Goal: Information Seeking & Learning: Find specific fact

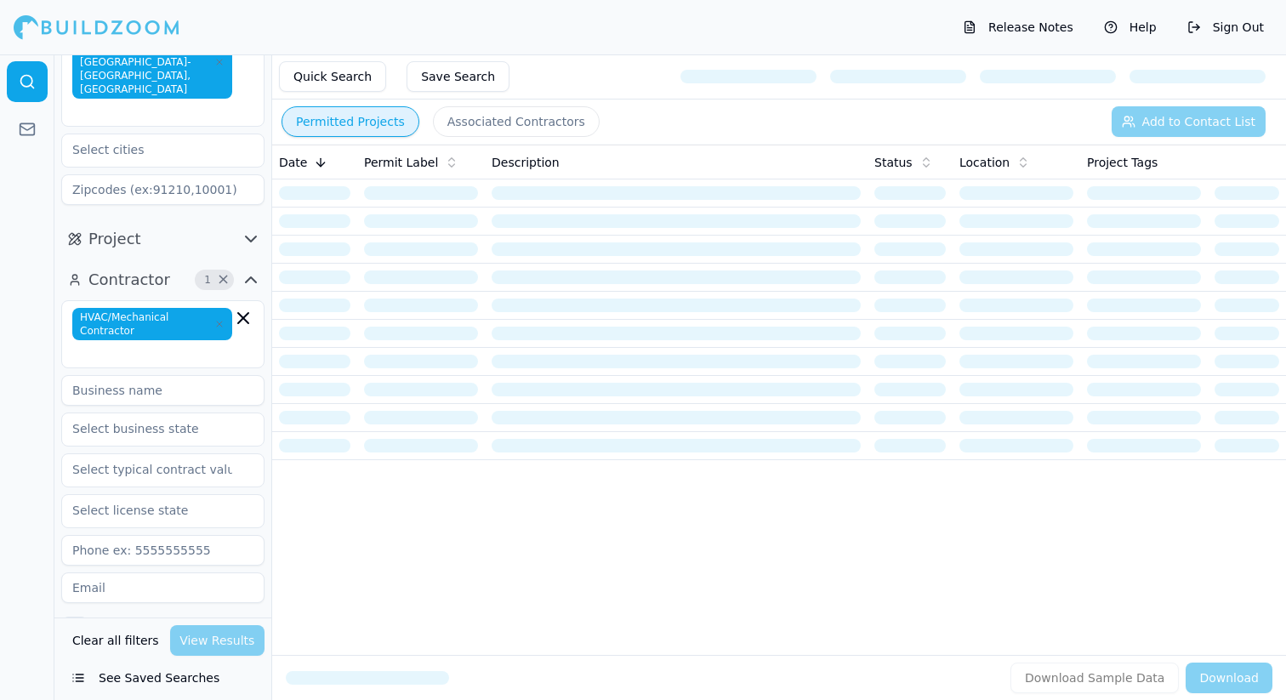
scroll to position [129, 0]
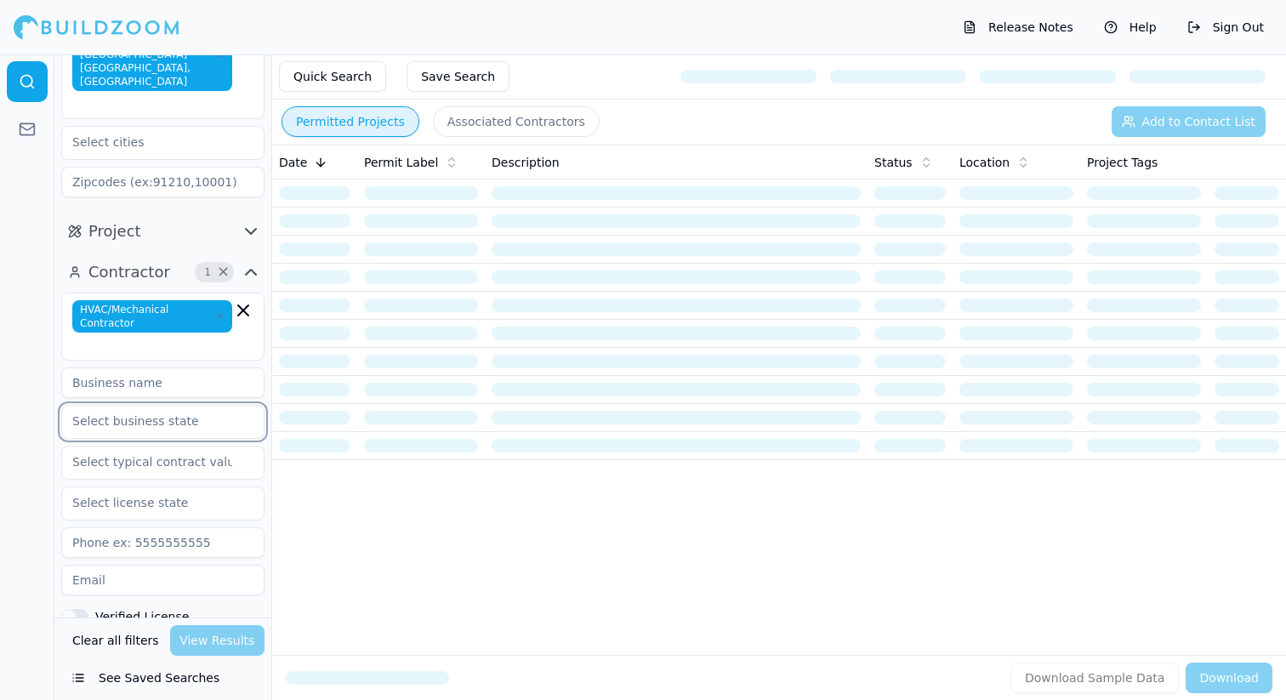
click at [146, 406] on input "text" at bounding box center [152, 421] width 180 height 31
click at [146, 367] on input at bounding box center [162, 382] width 203 height 31
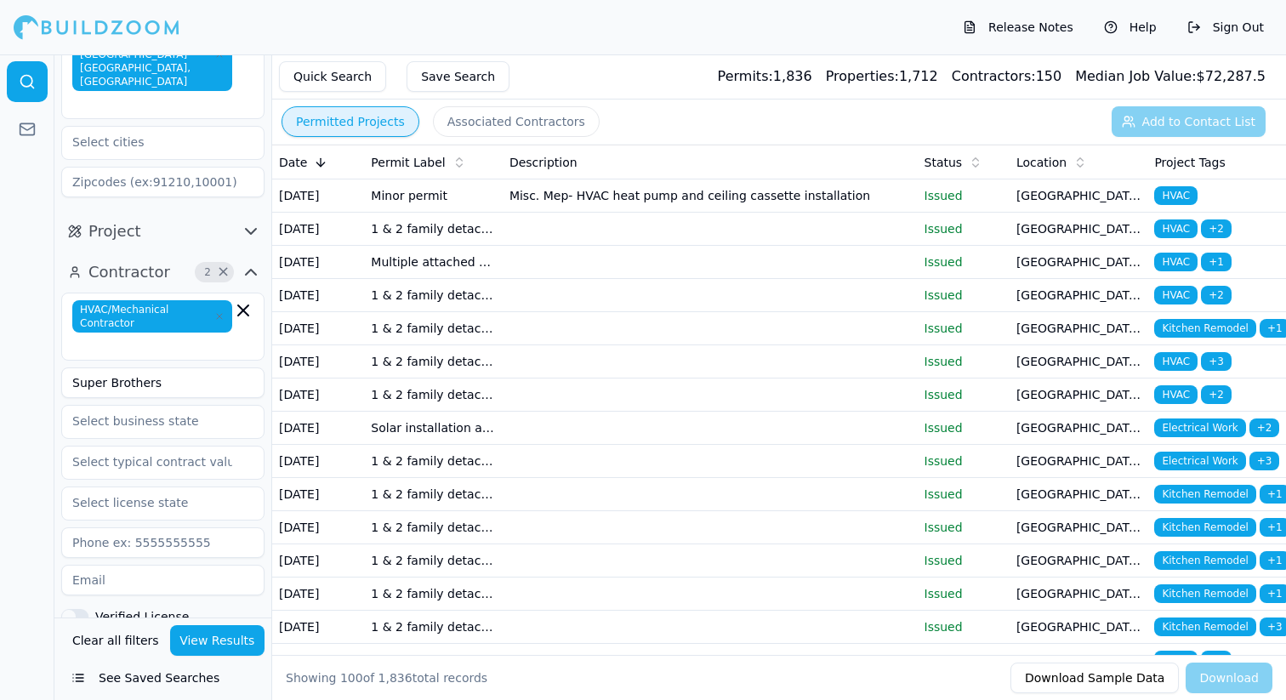
type input "Super Brothers"
click at [209, 630] on button "View Results" at bounding box center [217, 640] width 95 height 31
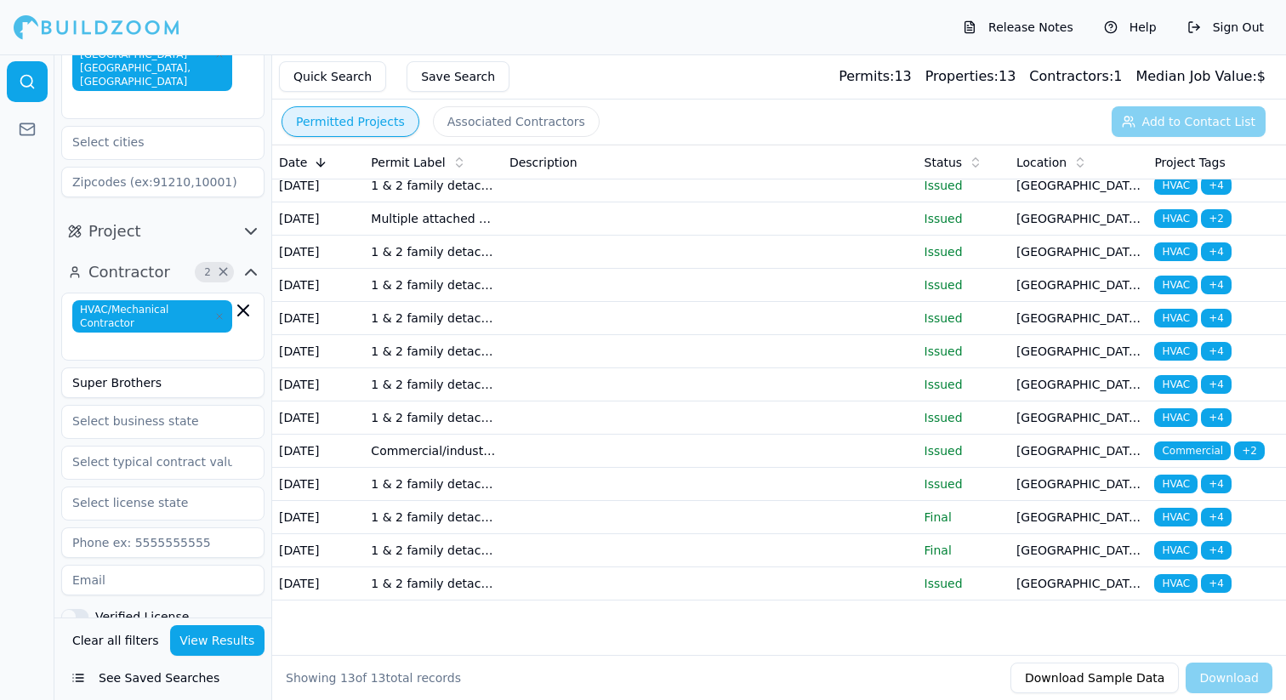
scroll to position [128, 0]
click at [525, 133] on button "Associated Contractors" at bounding box center [516, 121] width 167 height 31
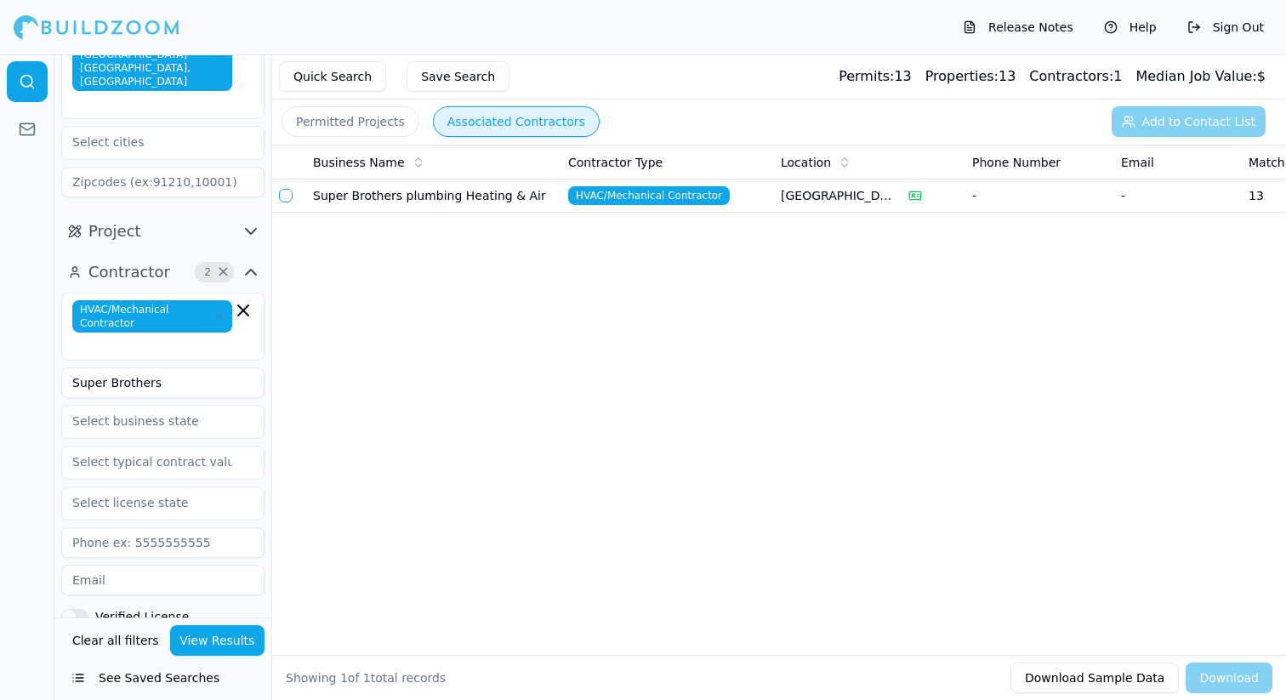
click at [492, 193] on td "Super Brothers plumbing Heating & Air" at bounding box center [433, 195] width 255 height 33
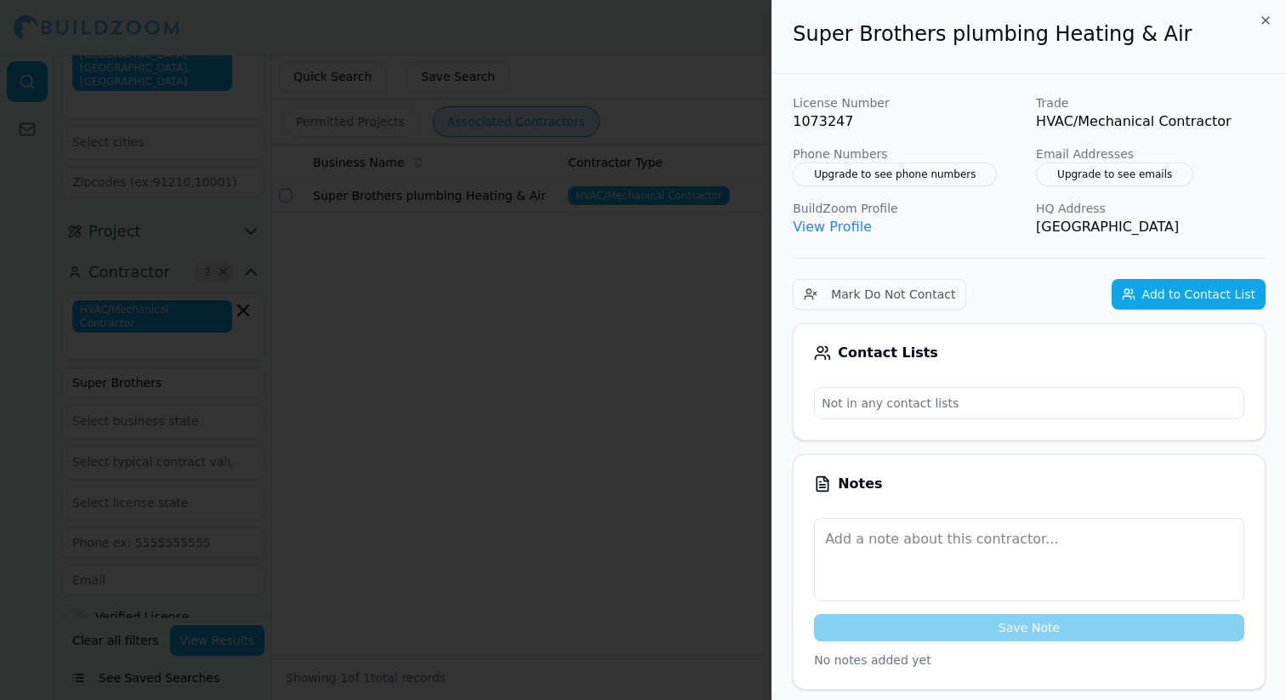
click at [813, 122] on p "1073247" at bounding box center [907, 121] width 230 height 20
copy p "1073247"
click at [437, 341] on div at bounding box center [643, 350] width 1286 height 700
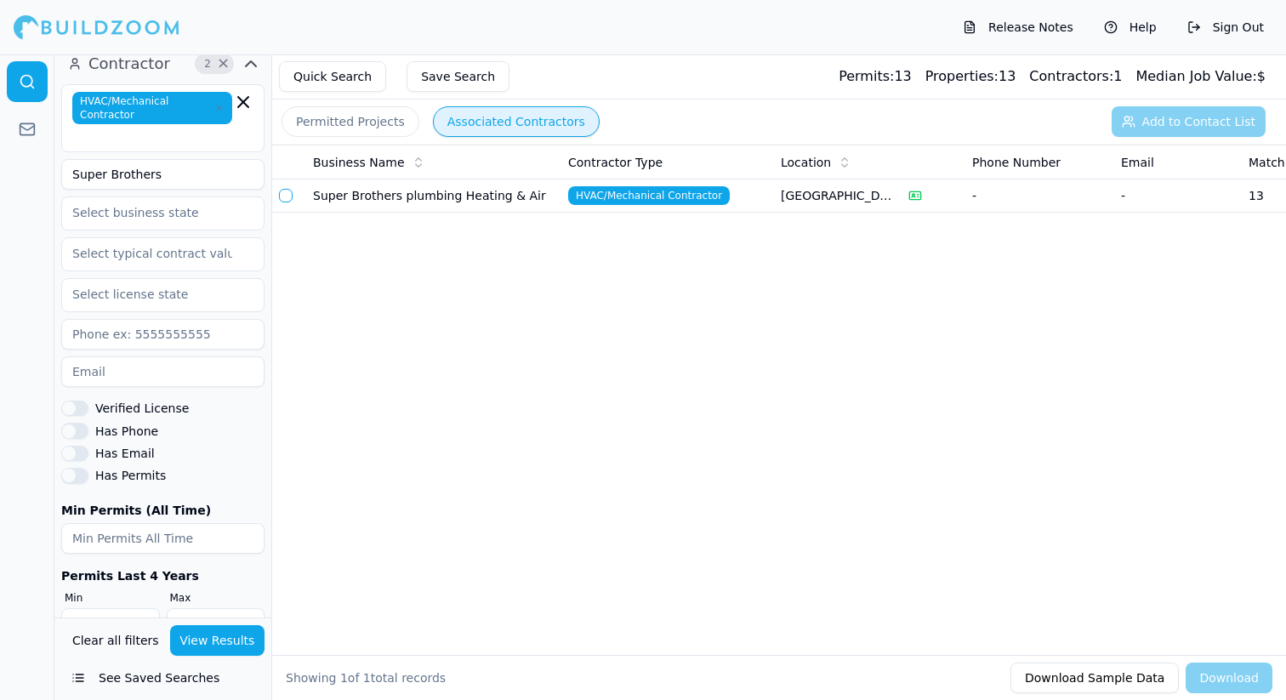
scroll to position [323, 0]
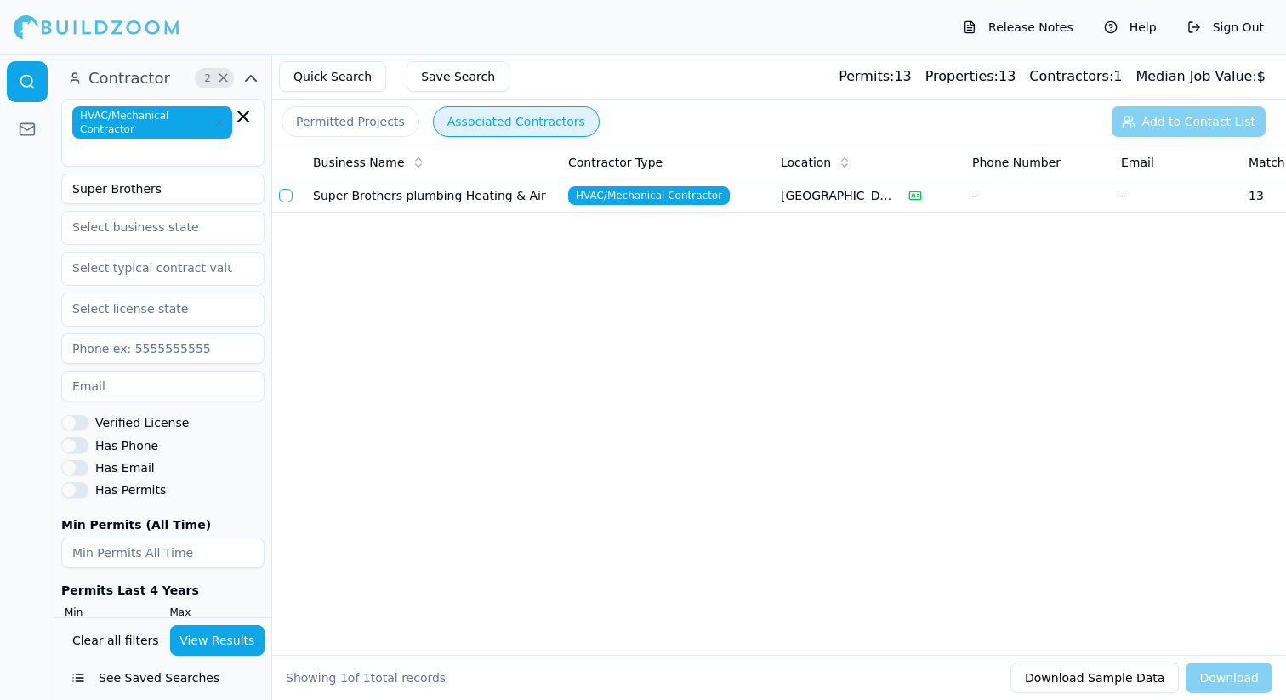
click at [190, 173] on input "Super Brothers" at bounding box center [162, 188] width 203 height 31
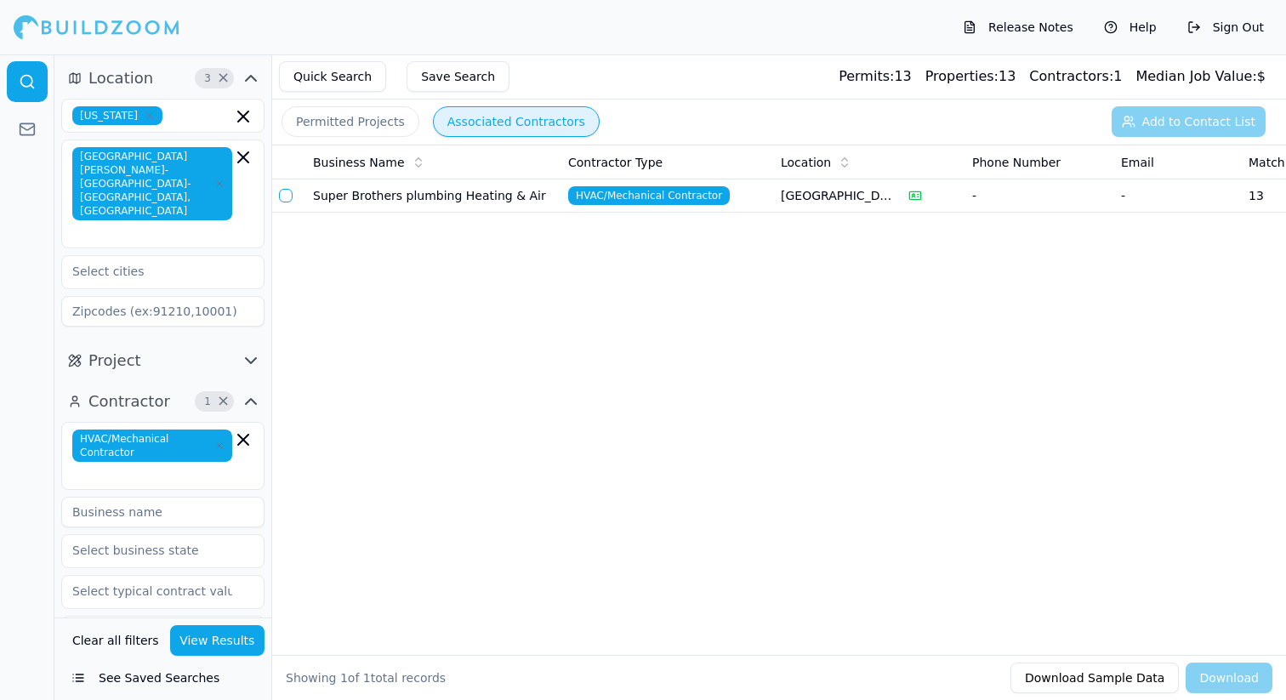
type input "1073247"
click at [348, 126] on button "Permitted Projects" at bounding box center [350, 121] width 138 height 31
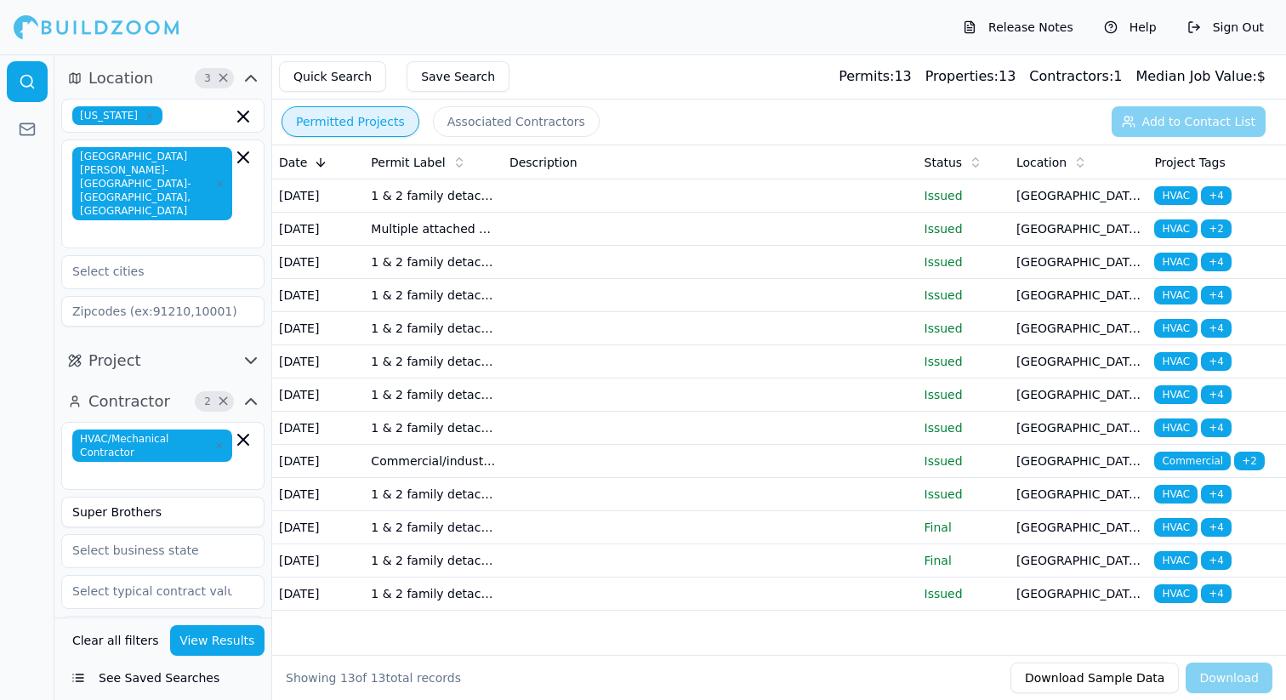
click at [518, 210] on td at bounding box center [710, 195] width 415 height 33
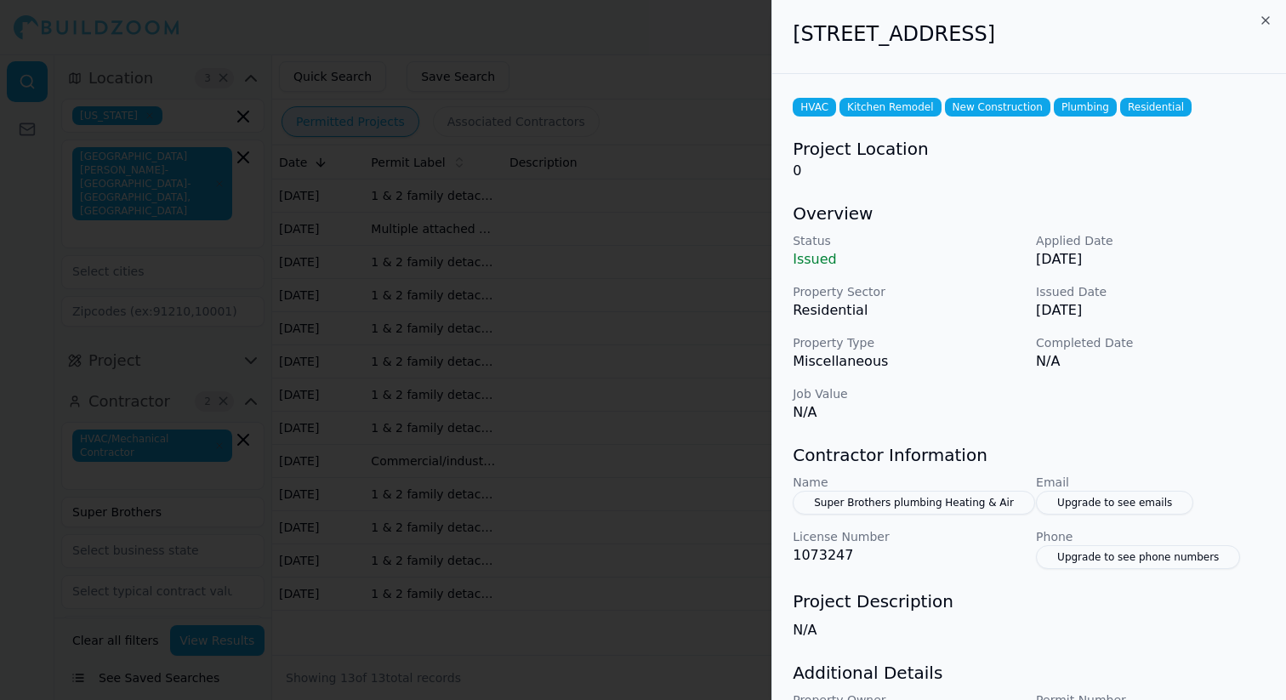
drag, startPoint x: 793, startPoint y: 30, endPoint x: 1103, endPoint y: 52, distance: 310.3
click at [1103, 53] on div "[STREET_ADDRESS]" at bounding box center [1029, 37] width 514 height 74
copy h2 "[STREET_ADDRESS]"
click at [603, 119] on div at bounding box center [643, 350] width 1286 height 700
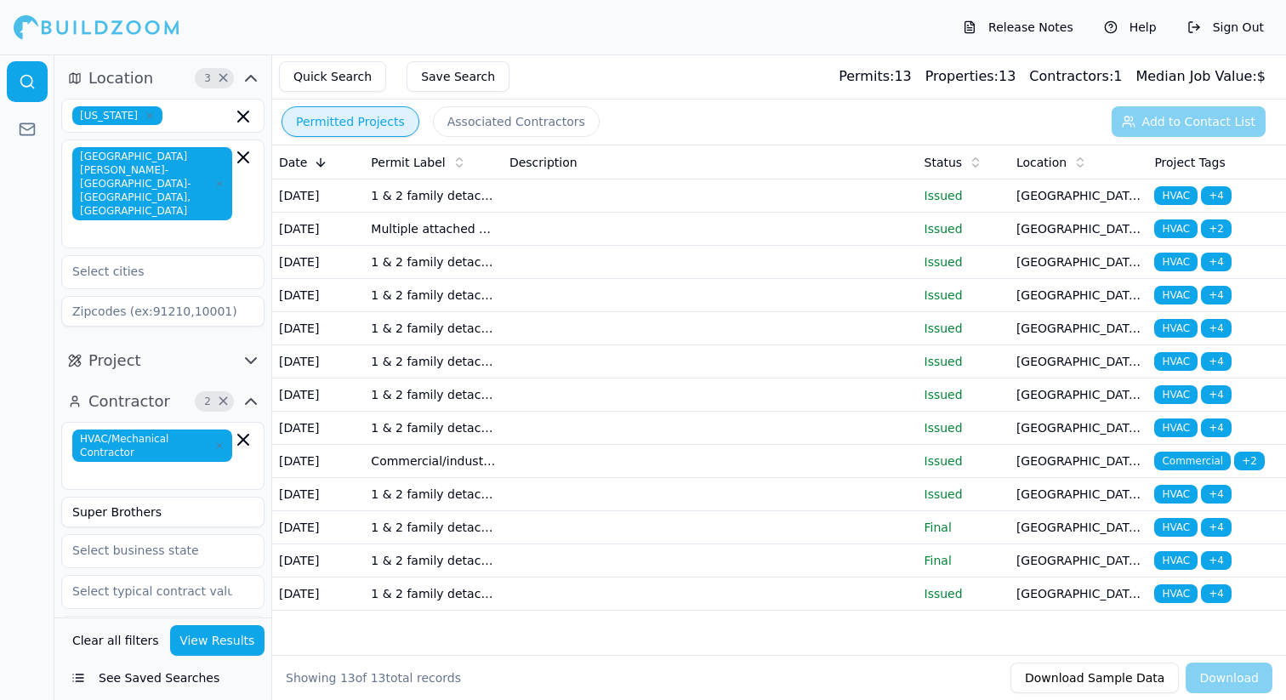
click at [201, 454] on div "HVAC/Mechanical Contractor Super Brothers Verified License Has Phone Has Email …" at bounding box center [162, 699] width 203 height 554
click at [193, 497] on input "Super Brothers" at bounding box center [162, 512] width 203 height 31
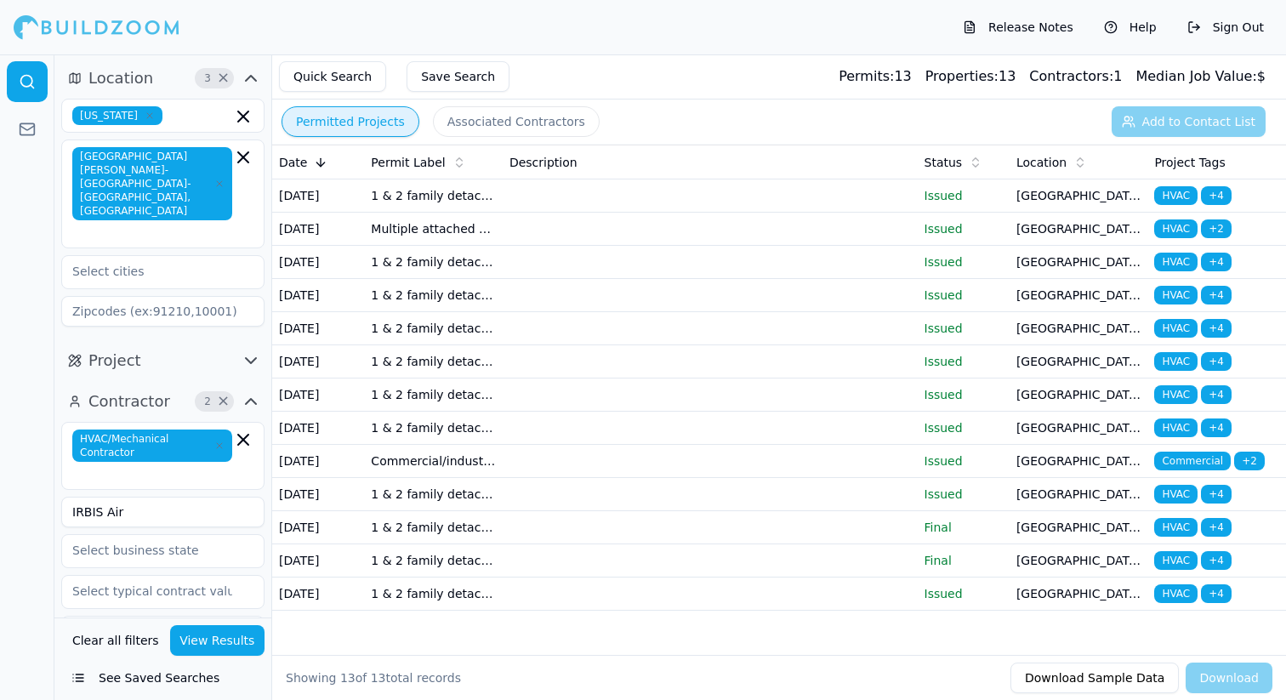
click at [230, 644] on button "View Results" at bounding box center [217, 640] width 95 height 31
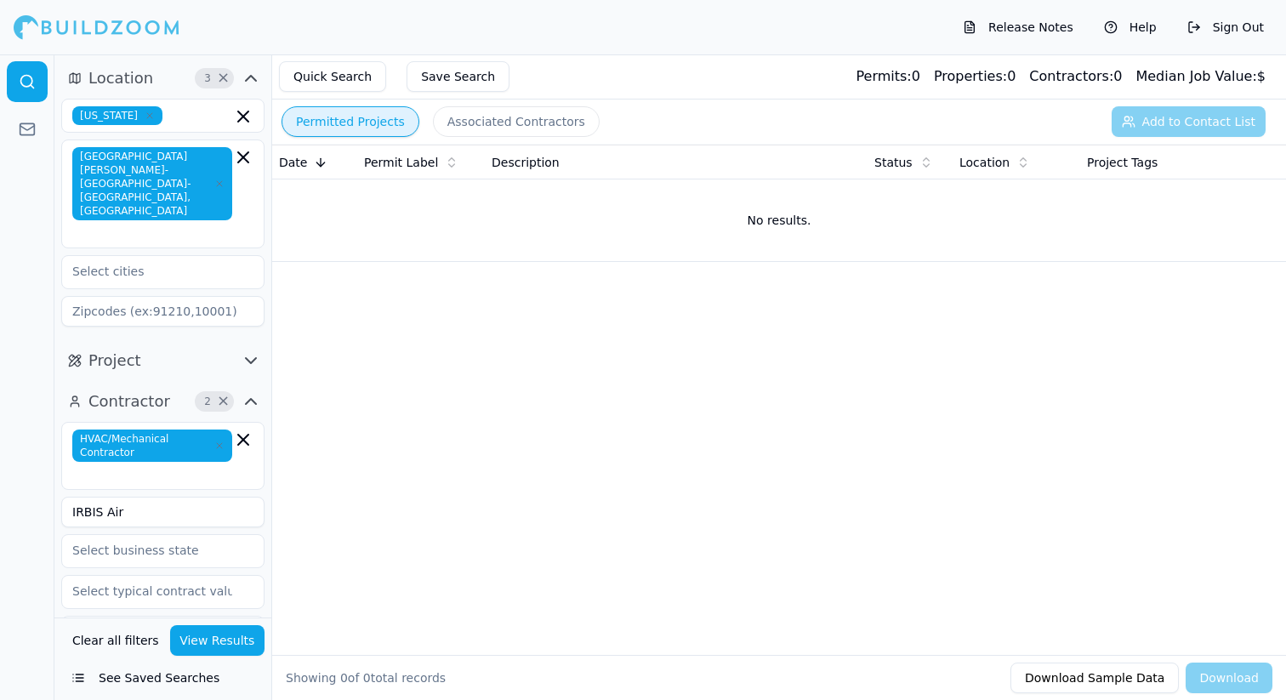
click at [114, 497] on input "IRBIS Air" at bounding box center [162, 512] width 203 height 31
click at [244, 435] on icon "button" at bounding box center [243, 440] width 10 height 10
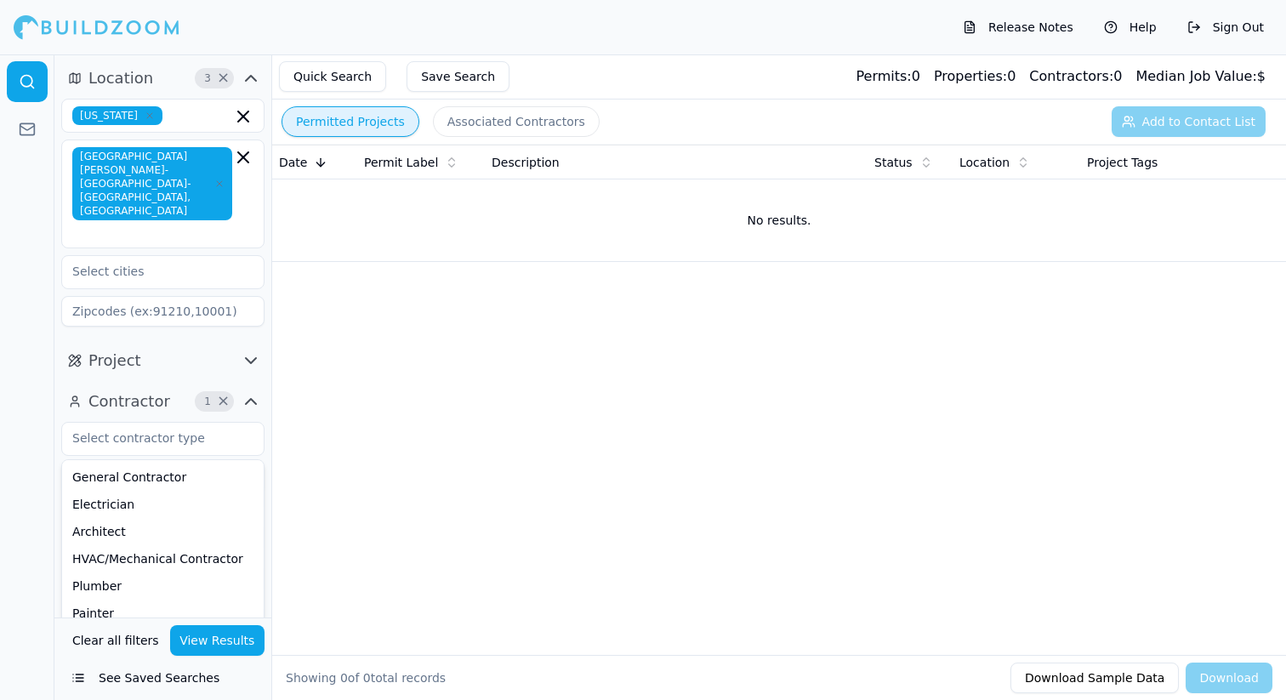
click at [213, 642] on button "View Results" at bounding box center [217, 640] width 95 height 31
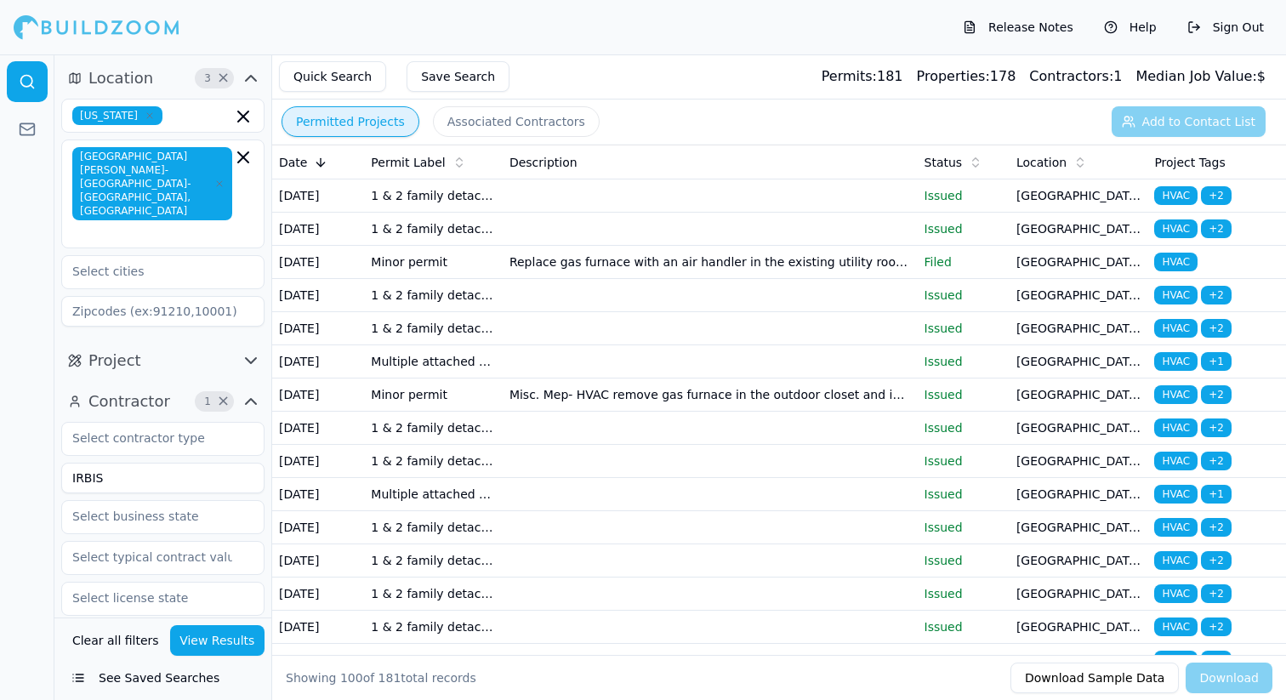
click at [480, 115] on button "Associated Contractors" at bounding box center [516, 121] width 167 height 31
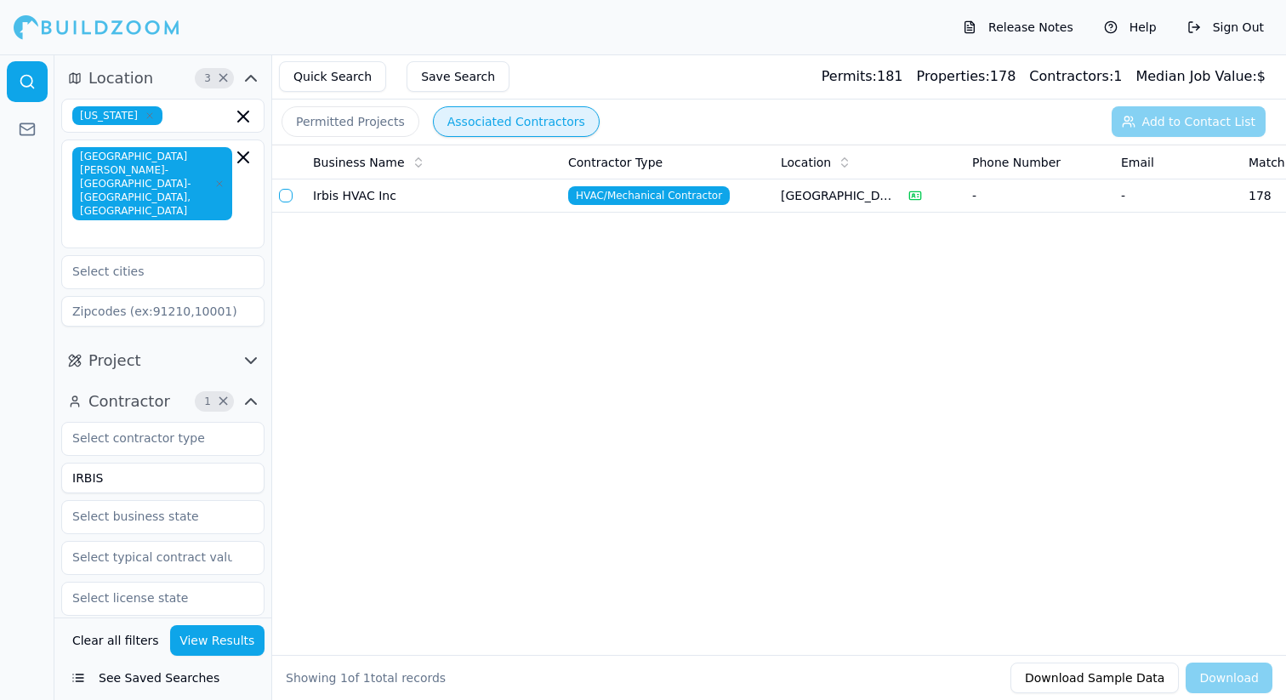
click at [383, 200] on td "Irbis HVAC Inc" at bounding box center [433, 195] width 255 height 33
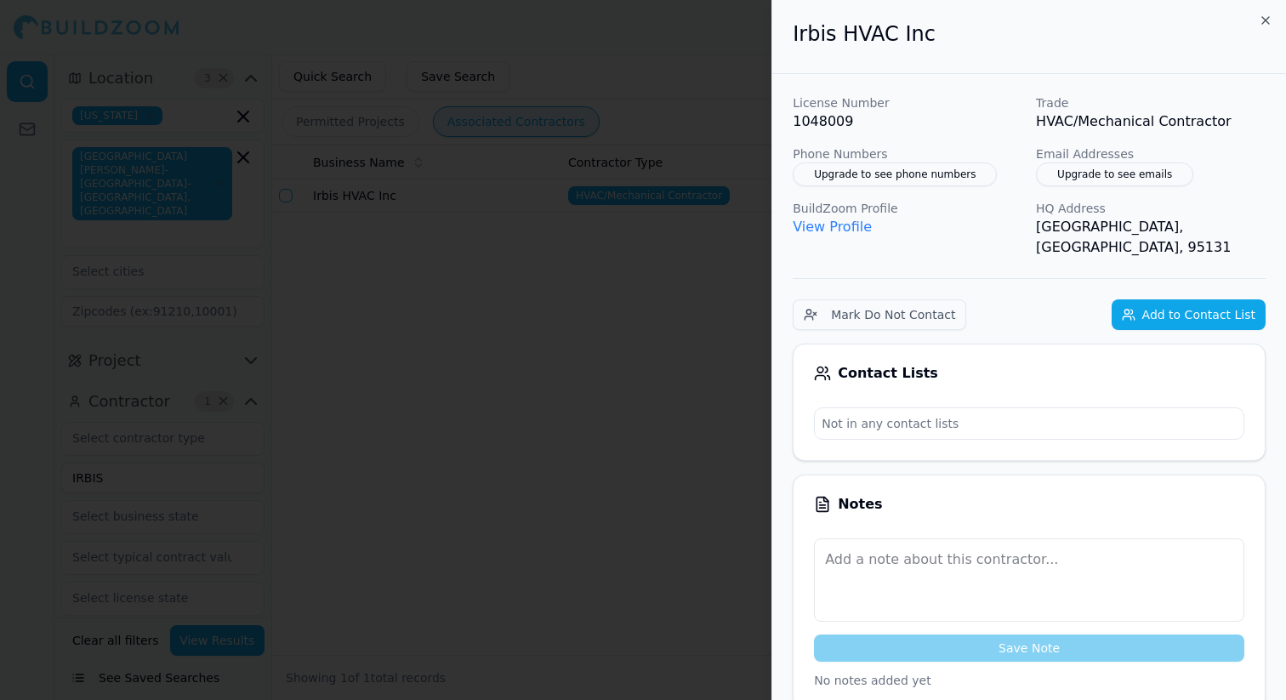
click at [431, 318] on div at bounding box center [643, 350] width 1286 height 700
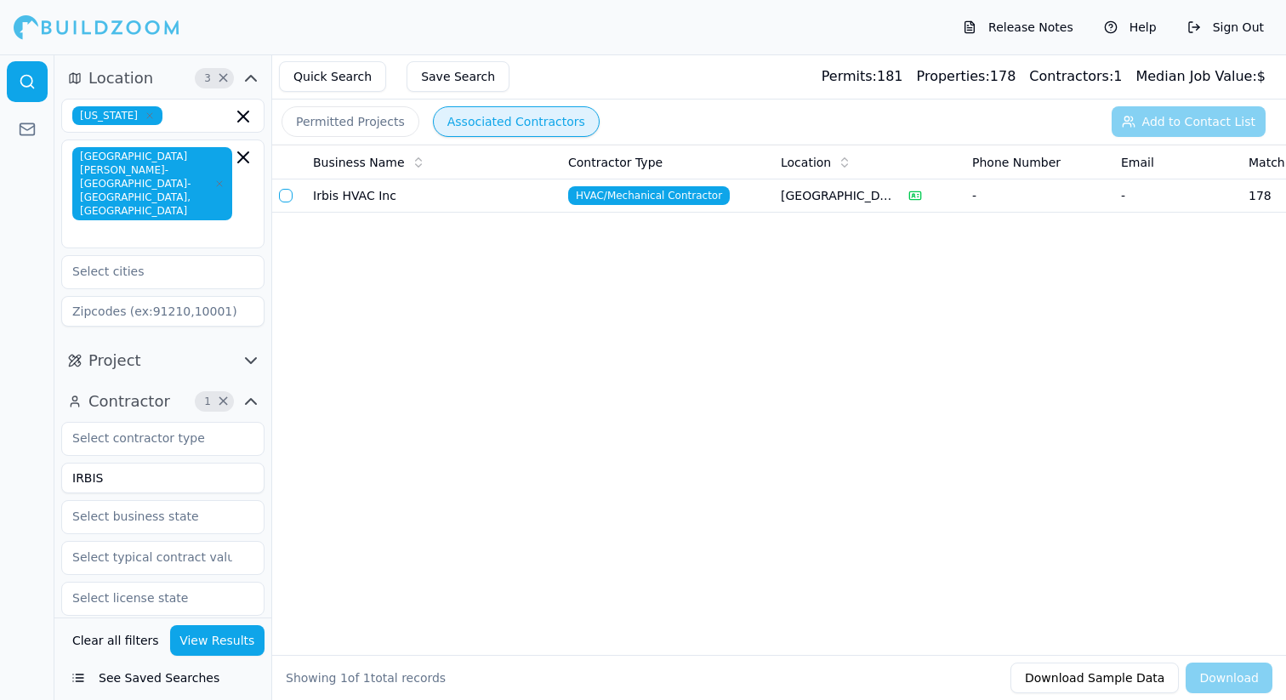
click at [375, 130] on button "Permitted Projects" at bounding box center [350, 121] width 138 height 31
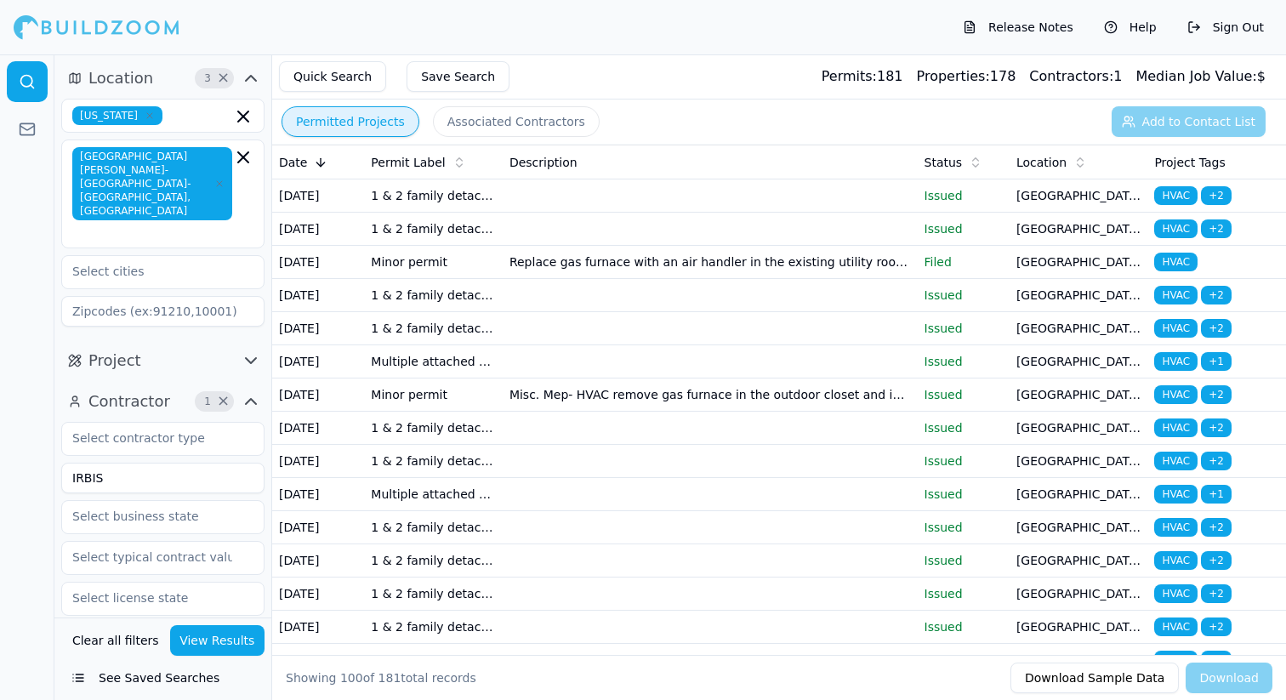
click at [429, 210] on td "1 & 2 family detached dwellings" at bounding box center [433, 195] width 139 height 33
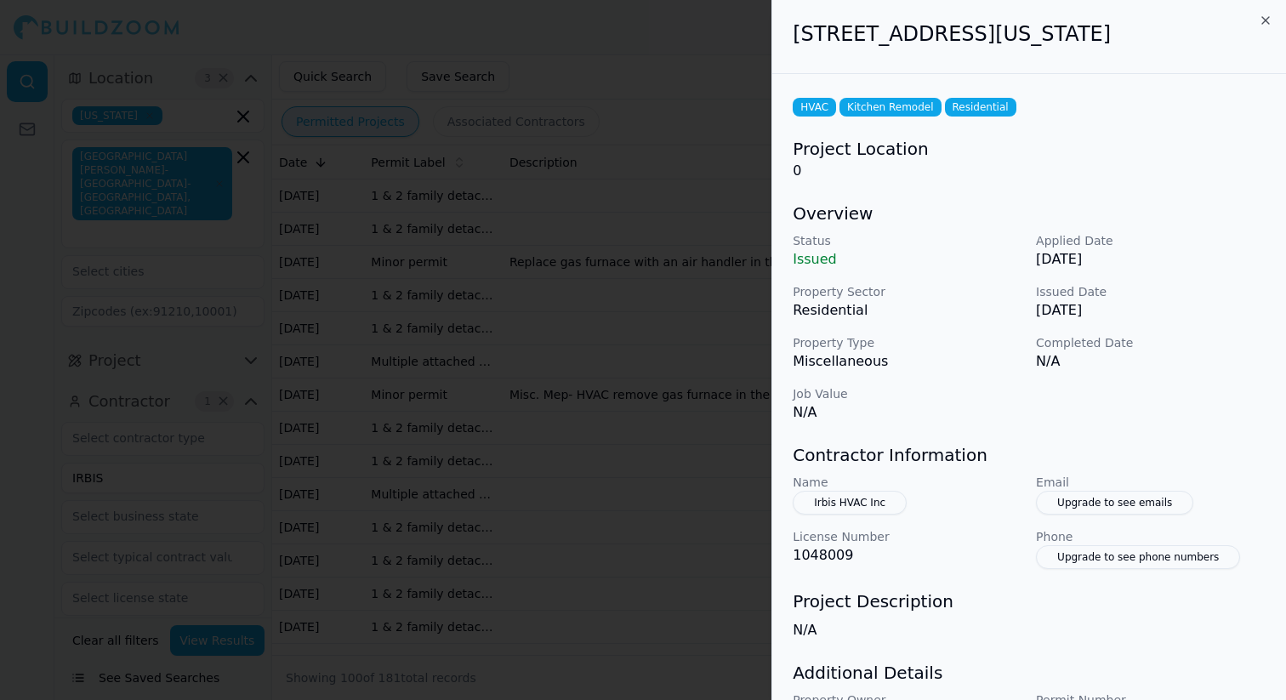
click at [569, 284] on div at bounding box center [643, 350] width 1286 height 700
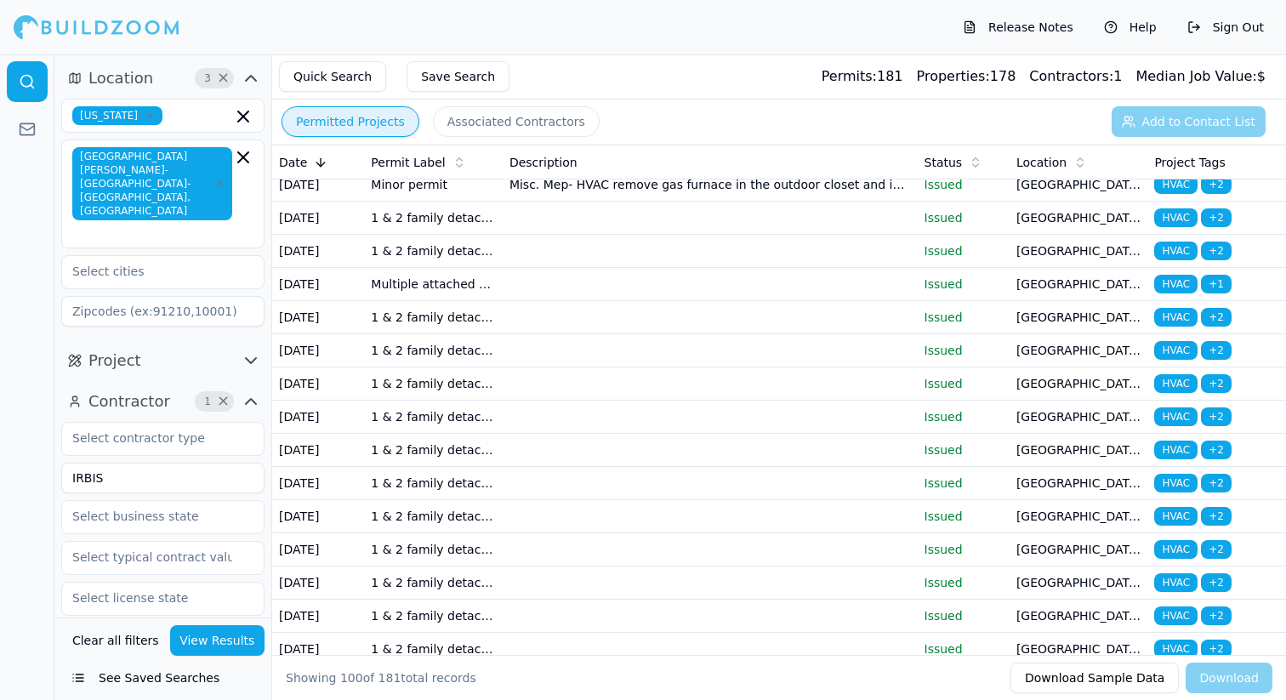
scroll to position [211, 0]
click at [551, 201] on td "Misc. Mep- HVAC remove gas furnace in the outdoor closet and install air handle…" at bounding box center [710, 184] width 415 height 33
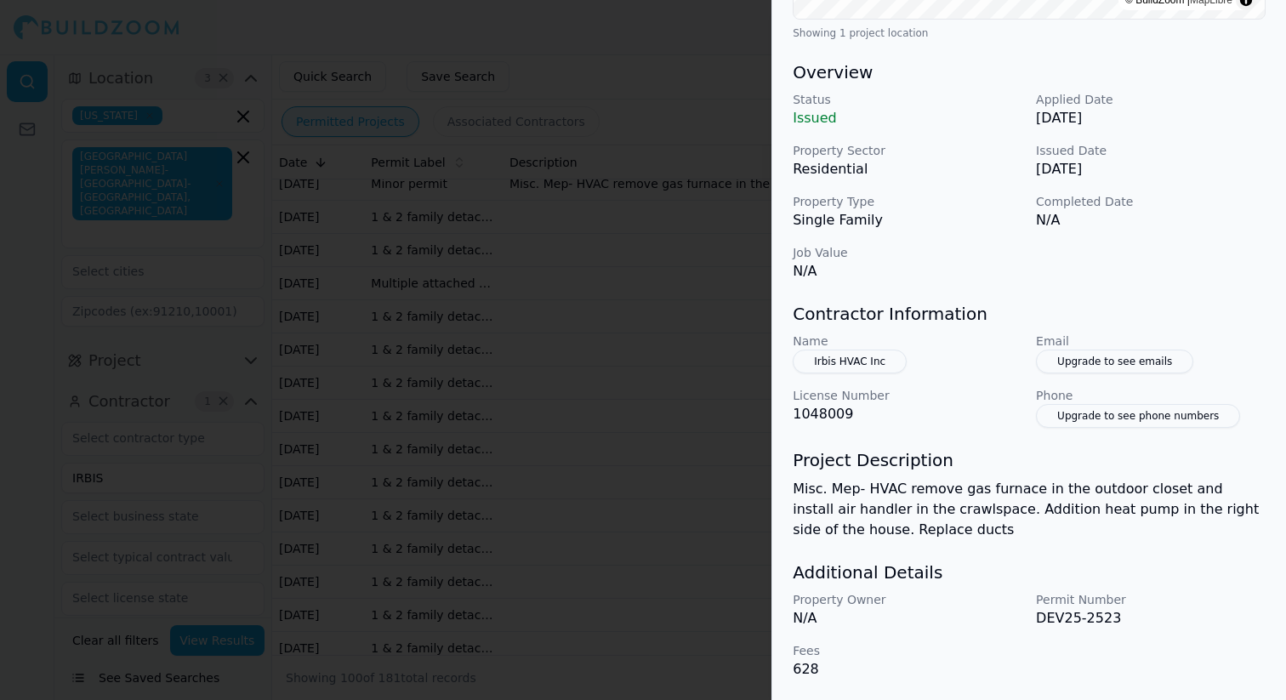
scroll to position [440, 0]
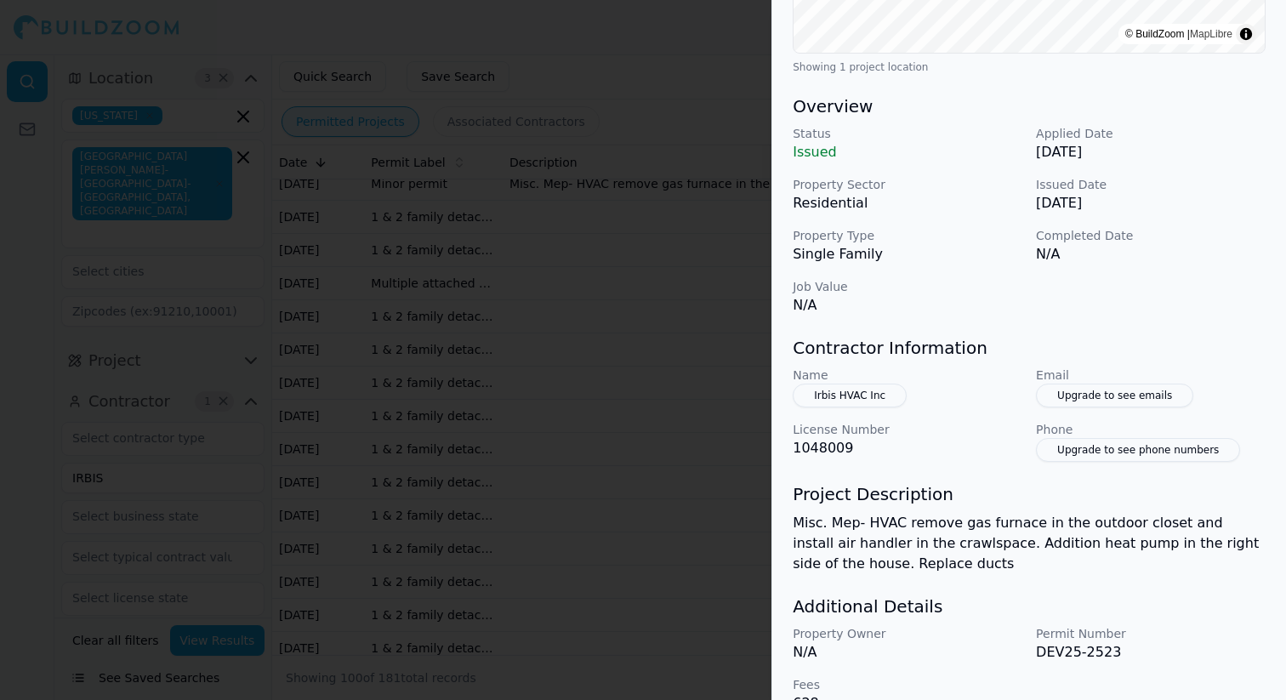
click at [706, 496] on div at bounding box center [643, 350] width 1286 height 700
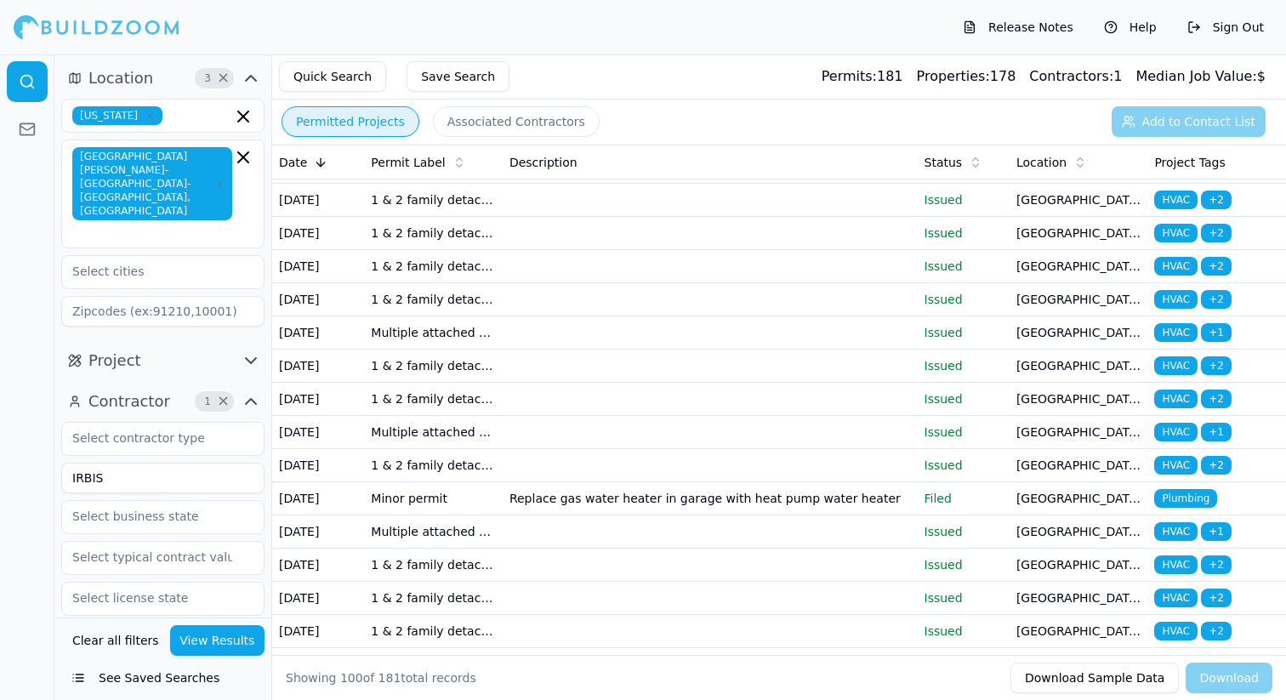
scroll to position [928, 0]
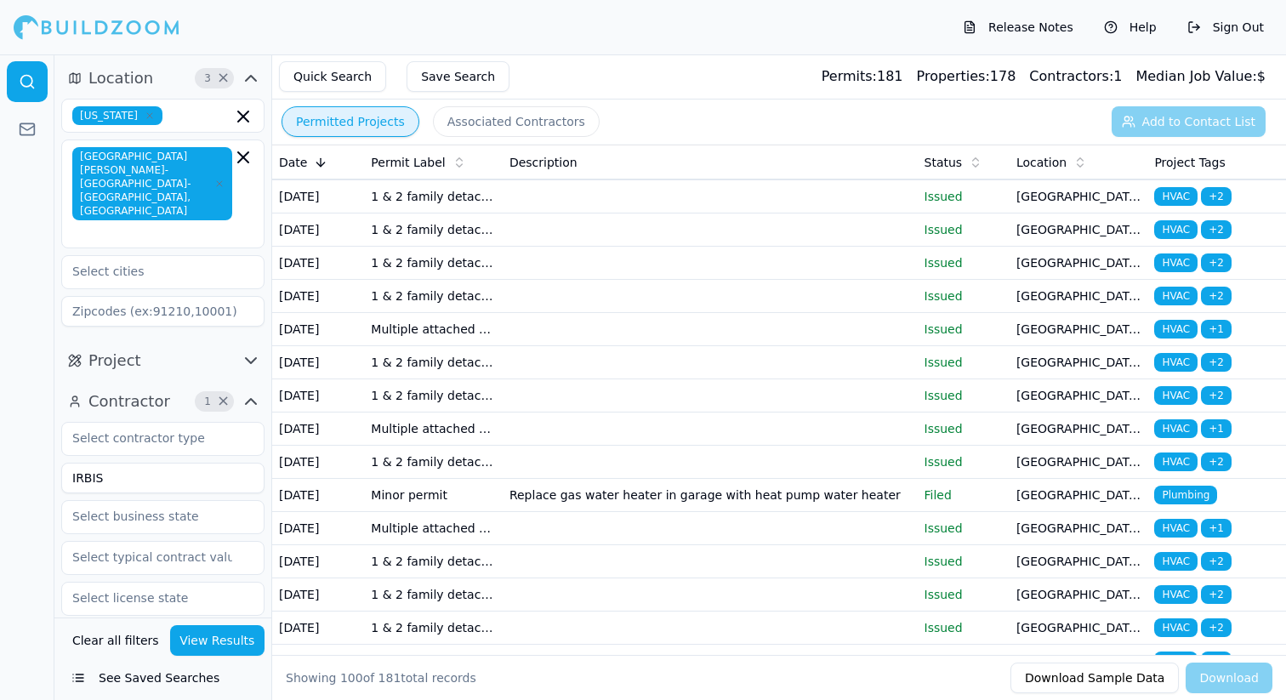
click at [685, 114] on td "Replace existing gas furnace in closet with air handler. Install heat pump in r…" at bounding box center [710, 97] width 415 height 33
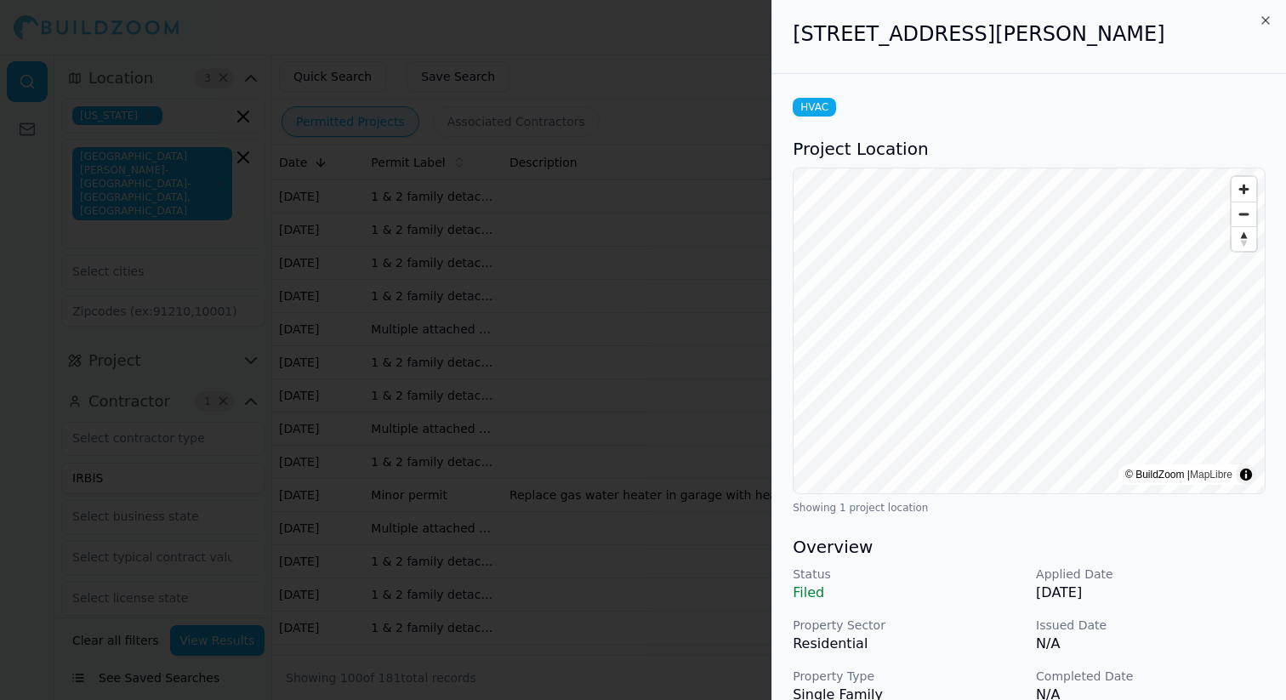
drag, startPoint x: 790, startPoint y: 31, endPoint x: 1138, endPoint y: 61, distance: 349.1
click at [1138, 61] on div "[STREET_ADDRESS][PERSON_NAME]" at bounding box center [1029, 37] width 514 height 74
copy h2 "[STREET_ADDRESS][PERSON_NAME]"
click at [623, 223] on div at bounding box center [643, 350] width 1286 height 700
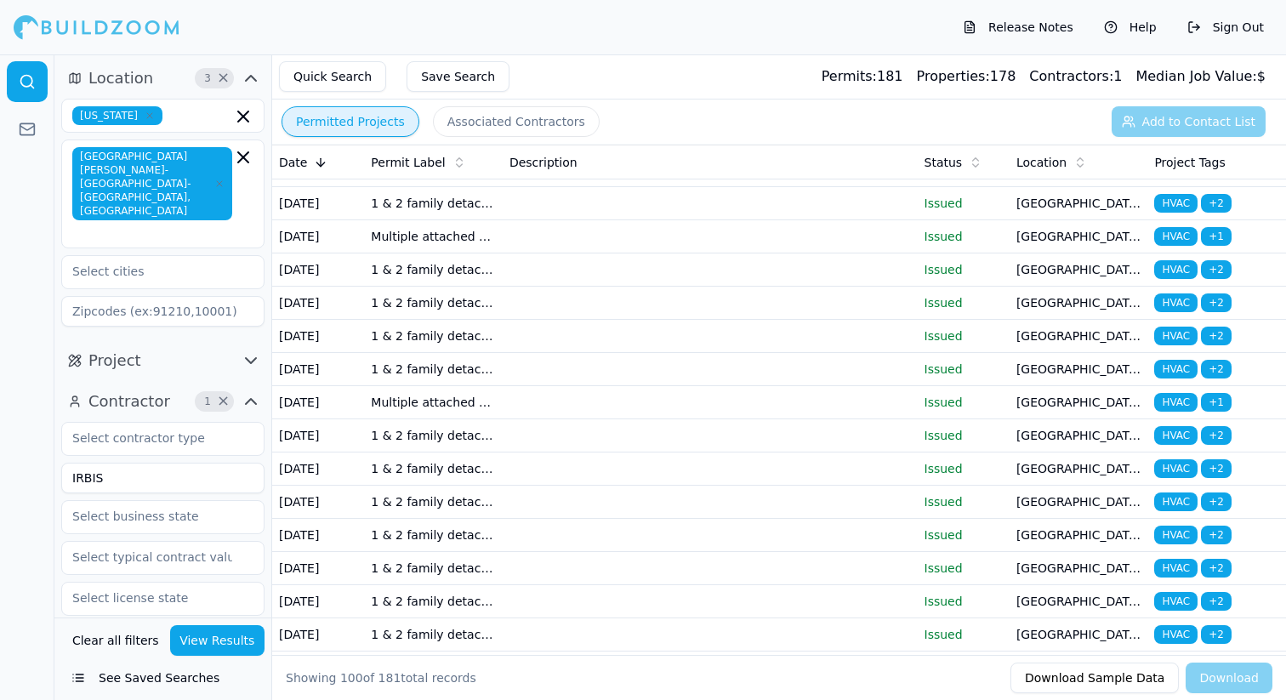
scroll to position [1918, 0]
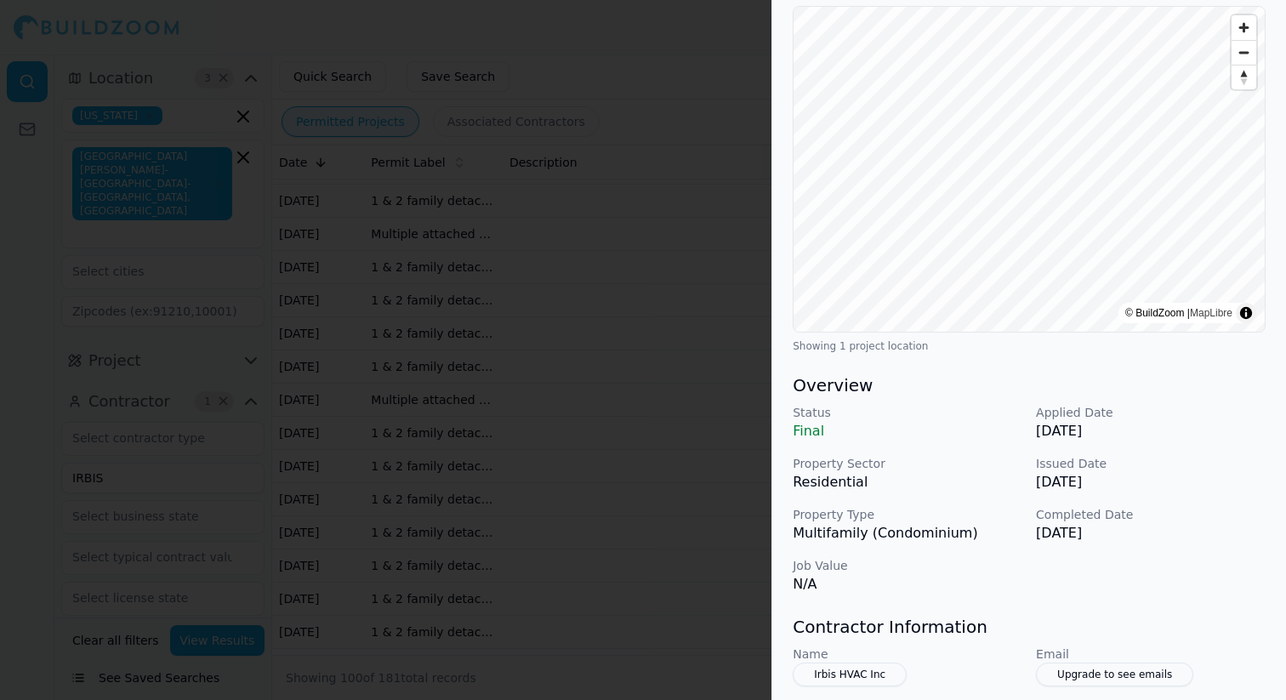
scroll to position [0, 0]
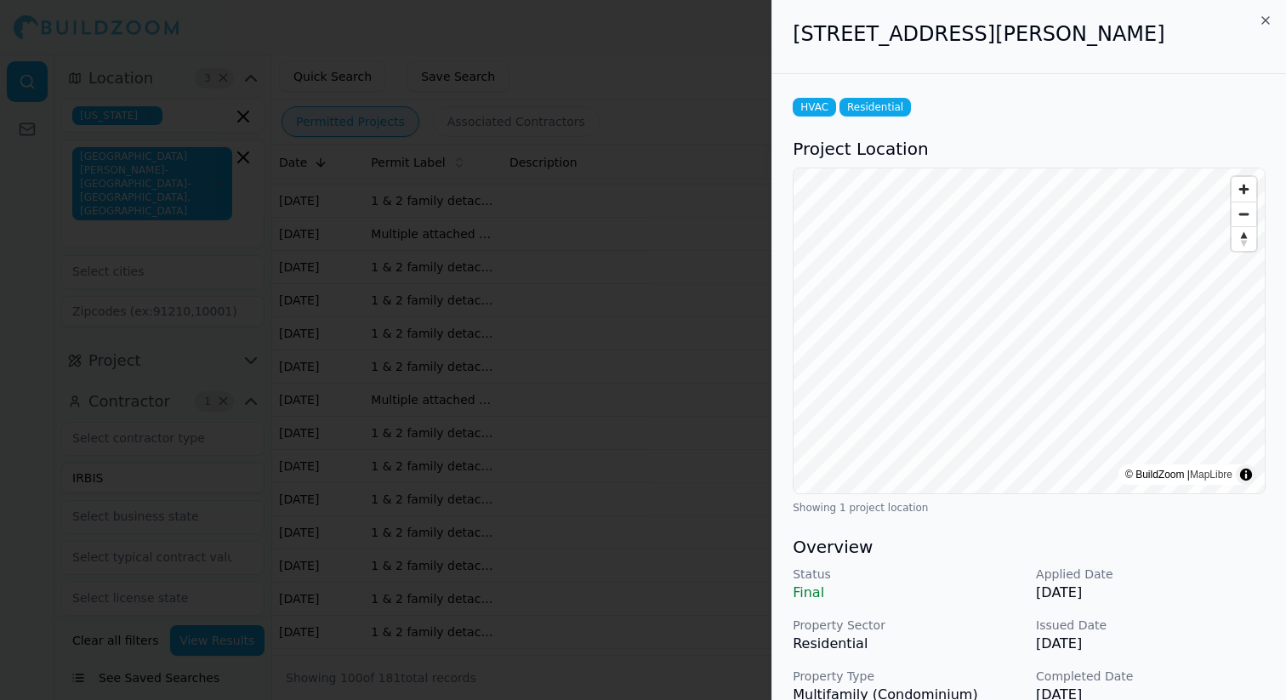
drag, startPoint x: 788, startPoint y: 29, endPoint x: 1150, endPoint y: 38, distance: 362.3
click at [1150, 38] on div "[STREET_ADDRESS][PERSON_NAME]" at bounding box center [1029, 37] width 514 height 74
copy h2 "[STREET_ADDRESS][PERSON_NAME]"
click at [697, 175] on div at bounding box center [643, 350] width 1286 height 700
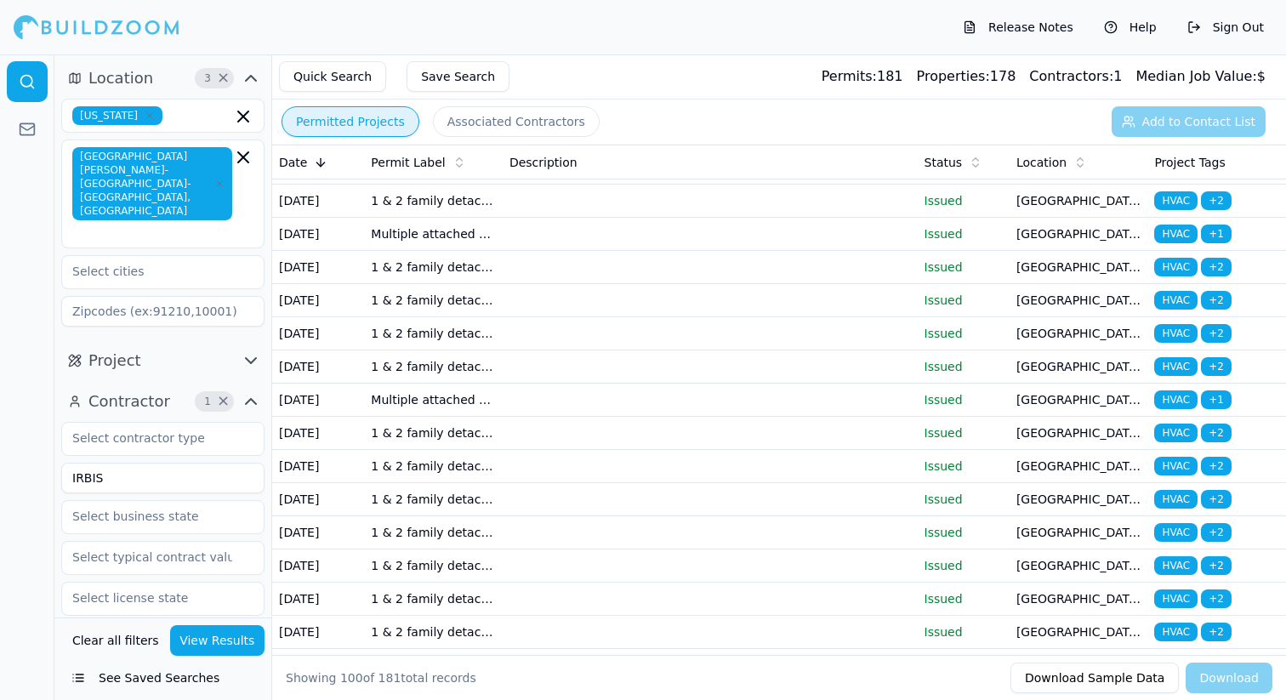
click at [140, 463] on input "IRBIS" at bounding box center [162, 478] width 203 height 31
type input "palmetto"
click at [188, 645] on button "View Results" at bounding box center [217, 640] width 95 height 31
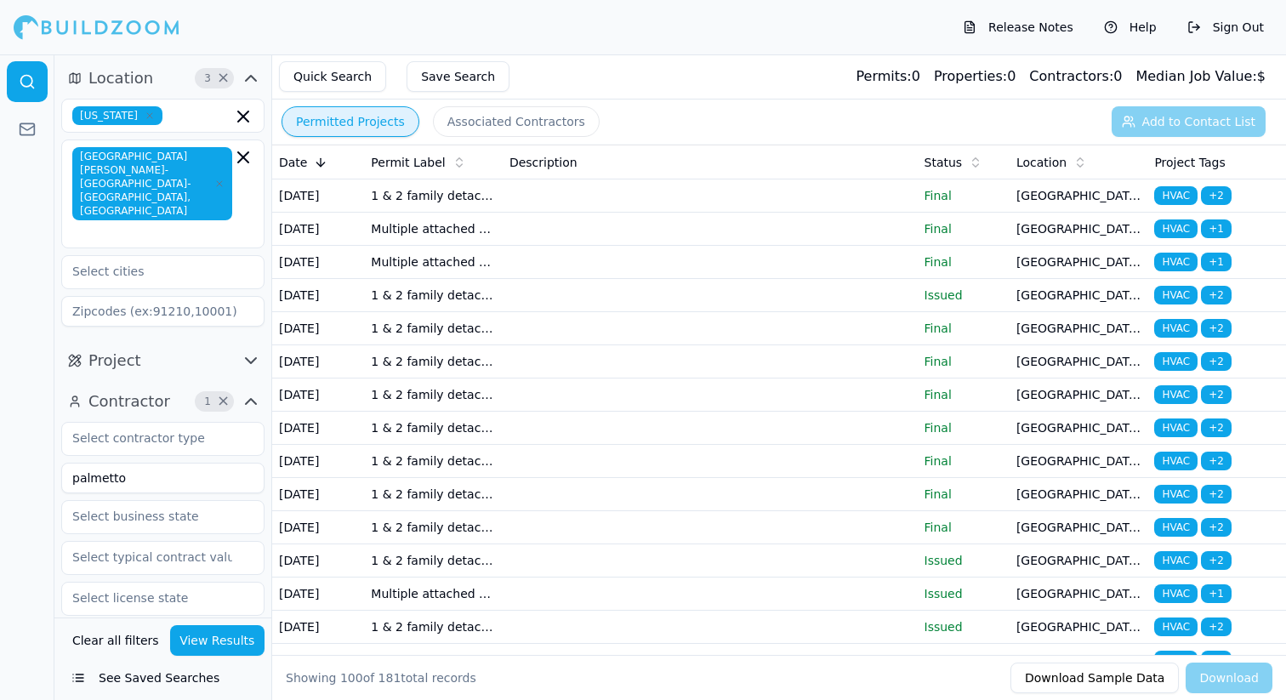
click at [597, 213] on td at bounding box center [710, 195] width 415 height 33
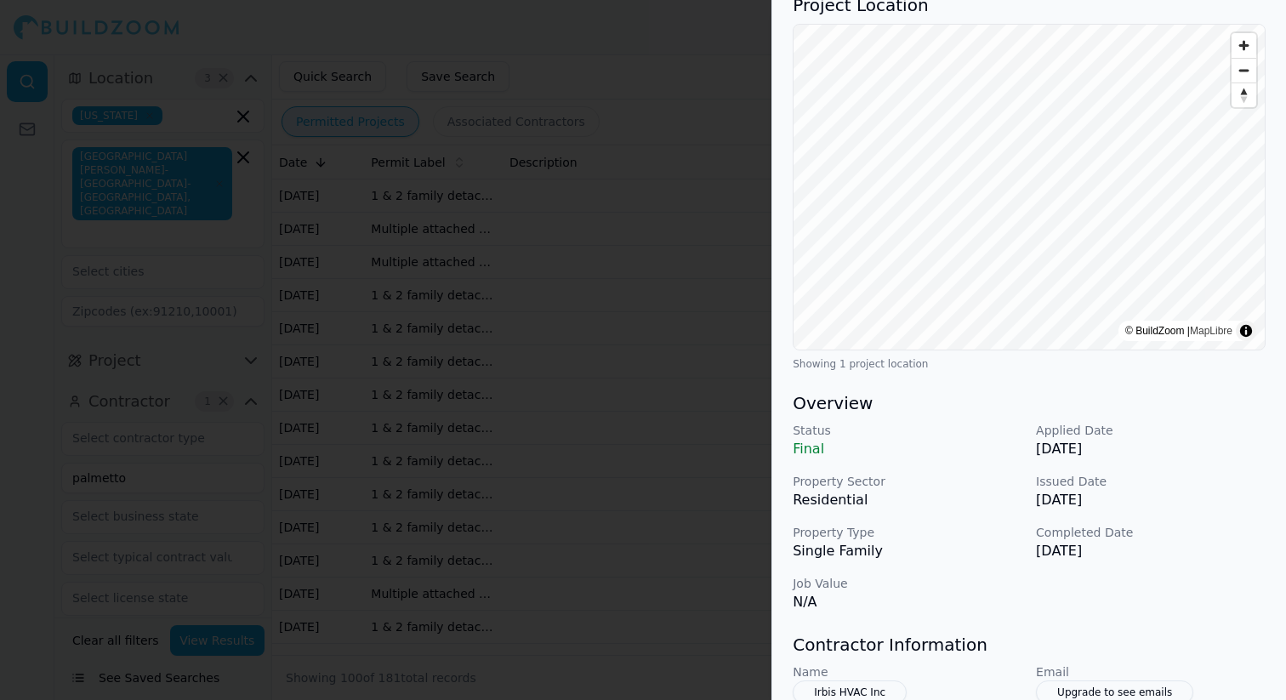
scroll to position [164, 0]
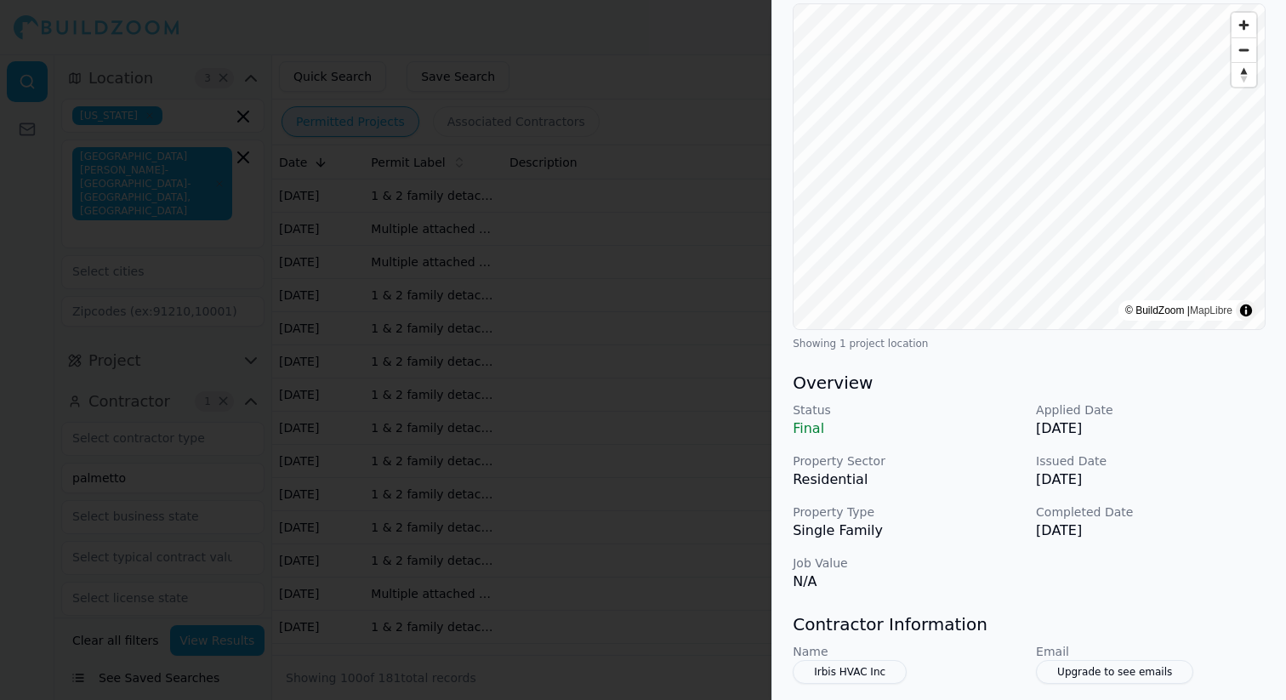
click at [492, 369] on div at bounding box center [643, 350] width 1286 height 700
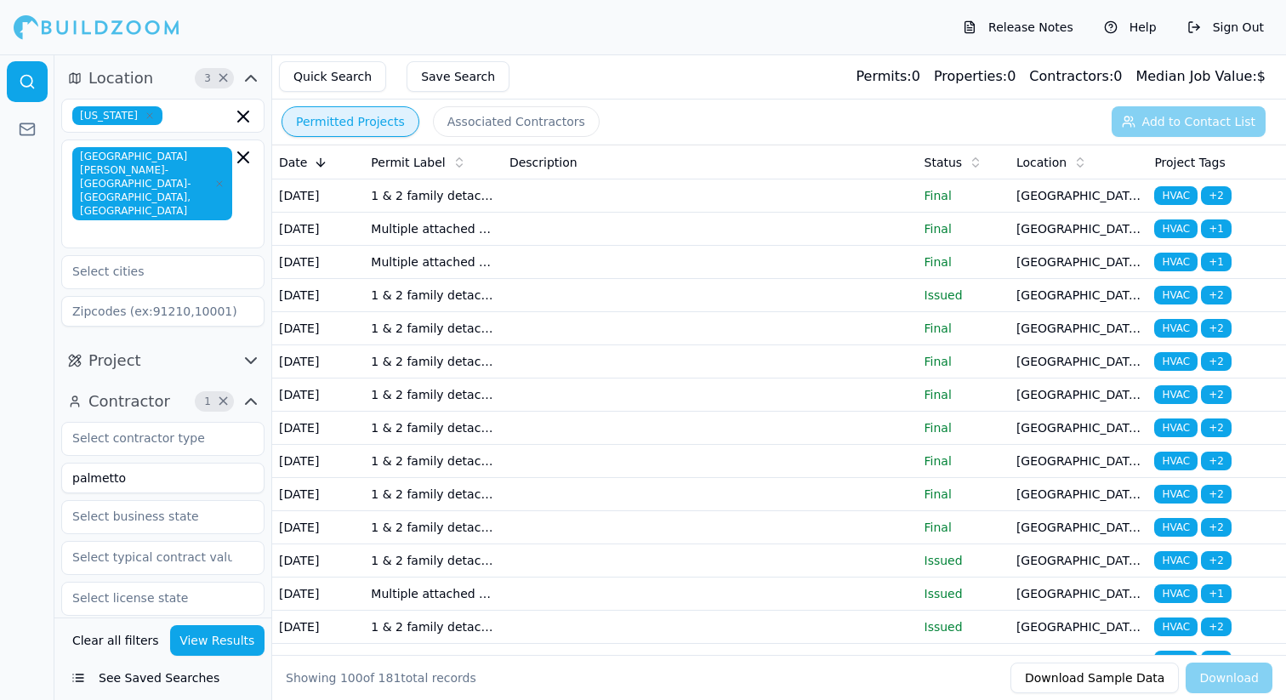
click at [534, 117] on button "Associated Contractors" at bounding box center [516, 121] width 167 height 31
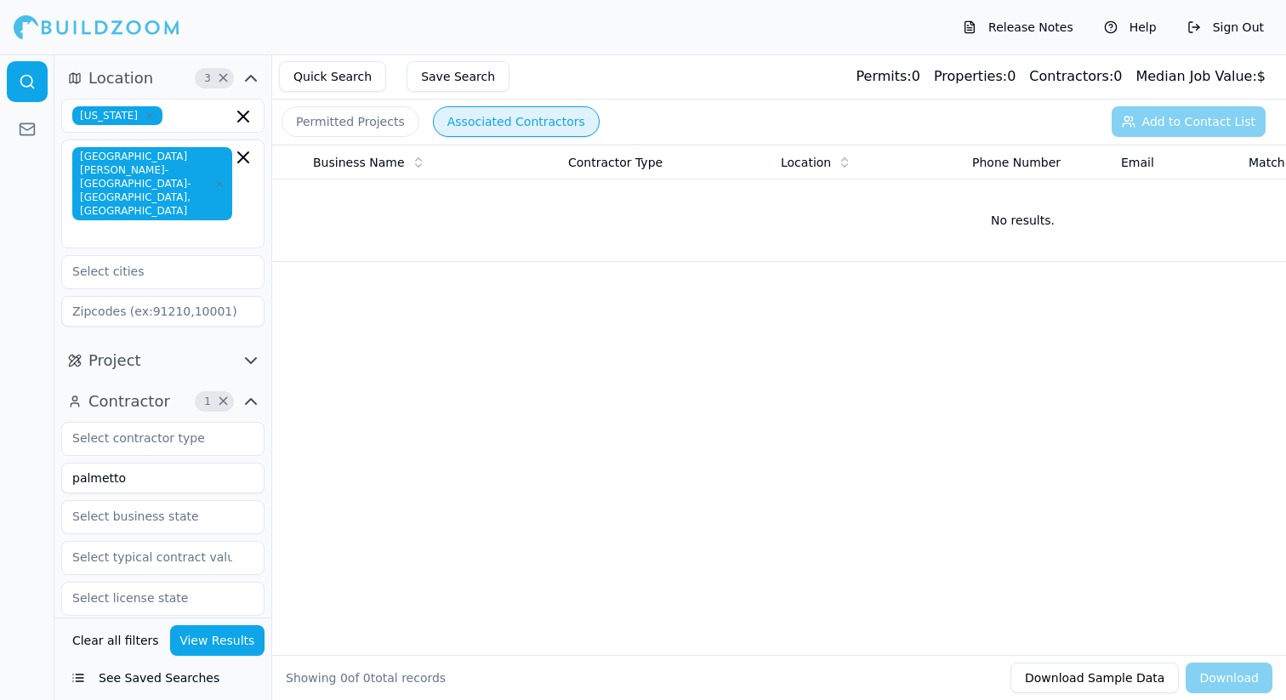
click at [534, 117] on button "Associated Contractors" at bounding box center [516, 121] width 167 height 31
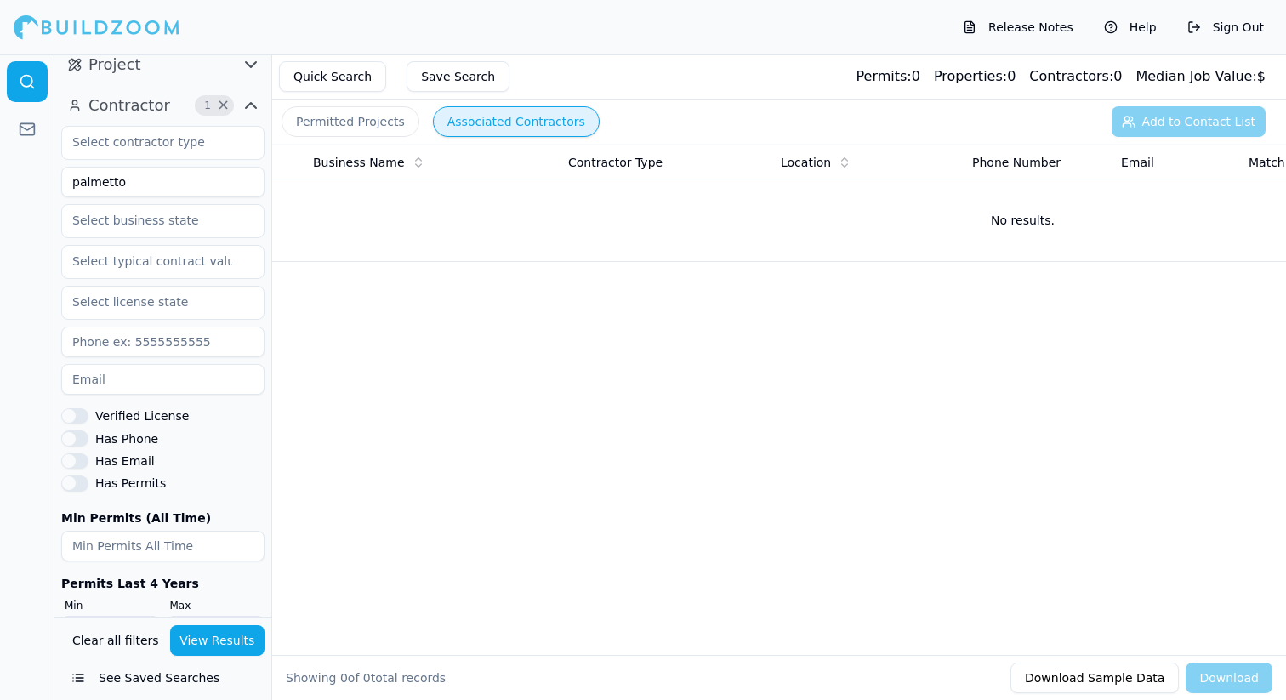
scroll to position [304, 0]
